Goal: Information Seeking & Learning: Learn about a topic

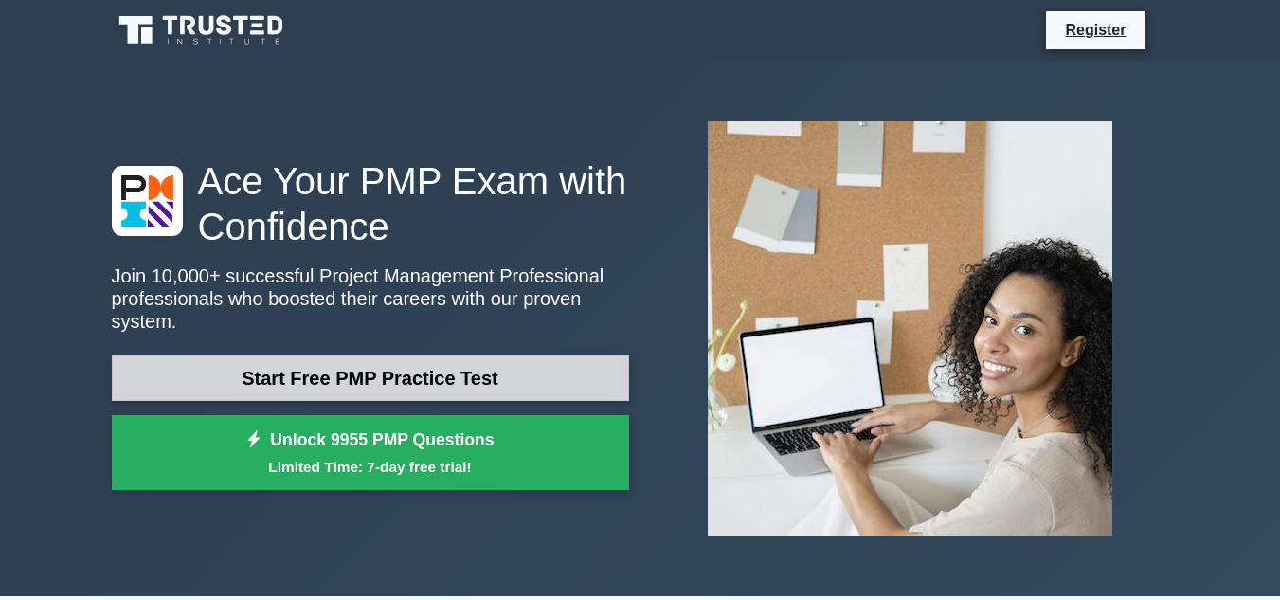
click at [350, 362] on link "Start Free PMP Practice Test" at bounding box center [370, 377] width 517 height 45
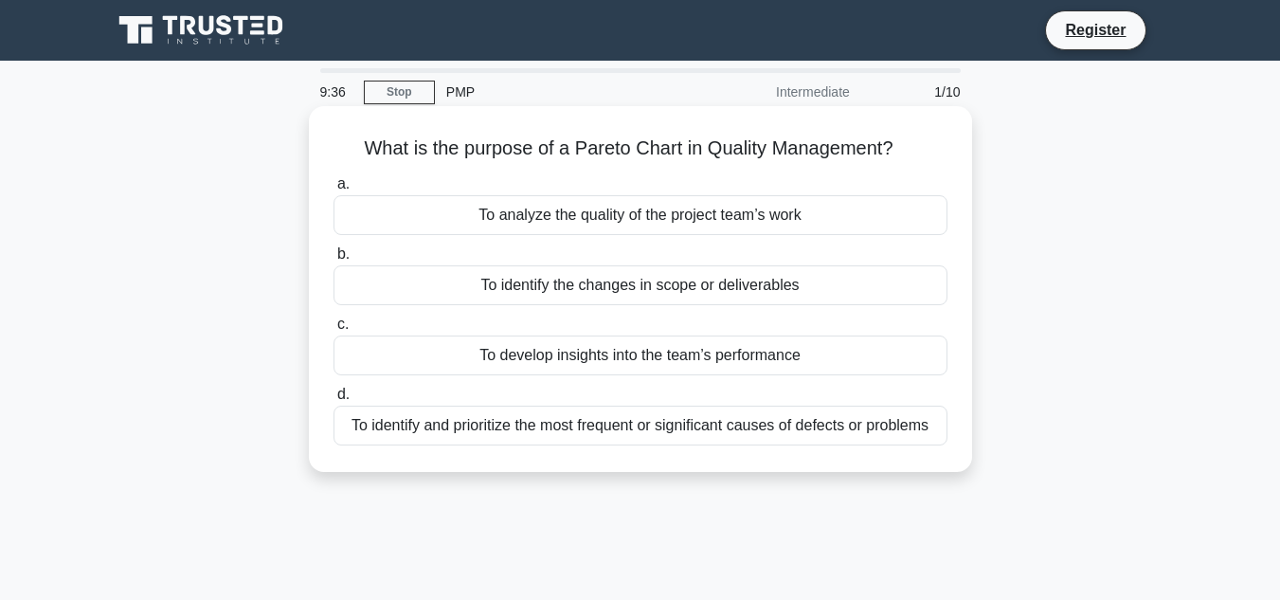
click at [464, 424] on div "To identify and prioritize the most frequent or significant causes of defects o…" at bounding box center [640, 425] width 614 height 40
click at [333, 401] on input "d. To identify and prioritize the most frequent or significant causes of defect…" at bounding box center [333, 394] width 0 height 12
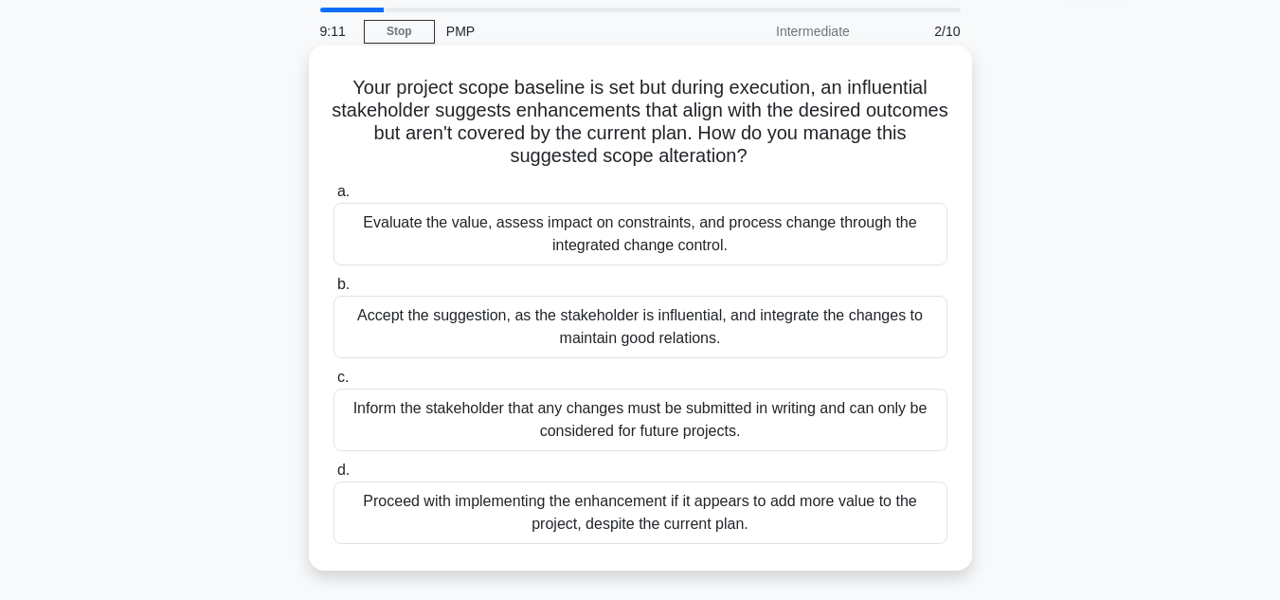
scroll to position [95, 0]
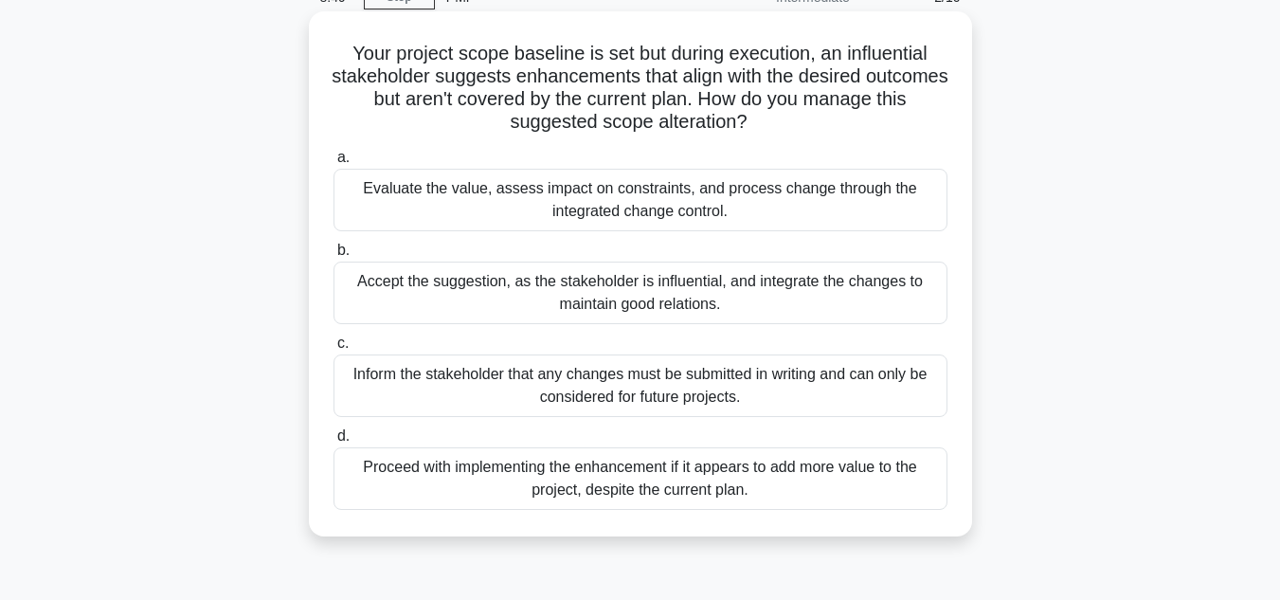
click at [451, 204] on div "Evaluate the value, assess impact on constraints, and process change through th…" at bounding box center [640, 200] width 614 height 63
click at [333, 164] on input "a. Evaluate the value, assess impact on constraints, and process change through…" at bounding box center [333, 158] width 0 height 12
